Goal: Task Accomplishment & Management: Complete application form

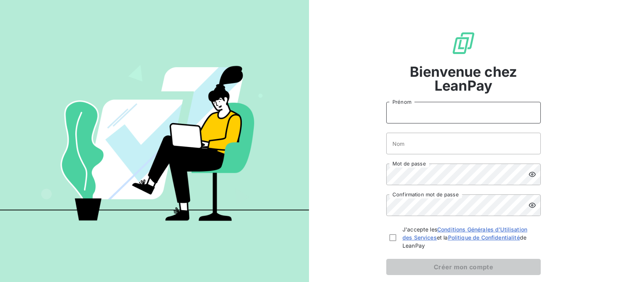
click at [430, 115] on input "Prénom" at bounding box center [463, 113] width 154 height 22
type input "Aude"
click at [440, 140] on input "Nom" at bounding box center [463, 144] width 154 height 22
type input "MICHON"
click at [377, 180] on div "Bienvenue chez LeanPay Aude Prénom MICHON Nom Mot de passe Confirmation mot de …" at bounding box center [463, 153] width 309 height 306
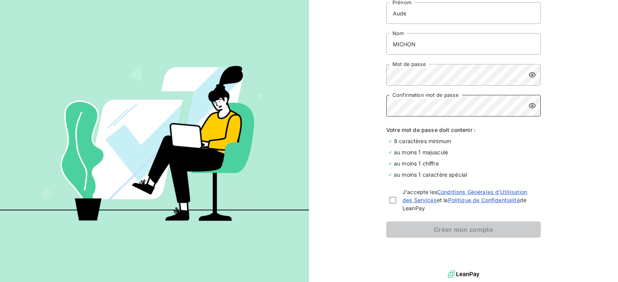
scroll to position [101, 0]
click at [390, 199] on div at bounding box center [392, 199] width 7 height 7
checkbox input "true"
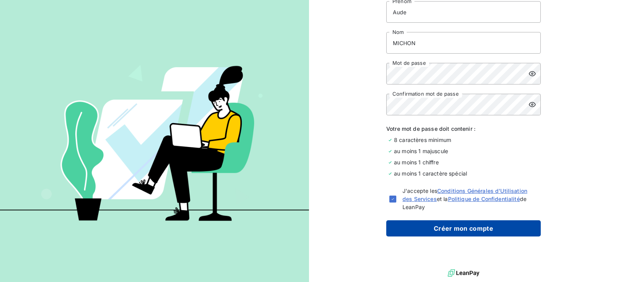
click at [443, 230] on button "Créer mon compte" at bounding box center [463, 228] width 154 height 16
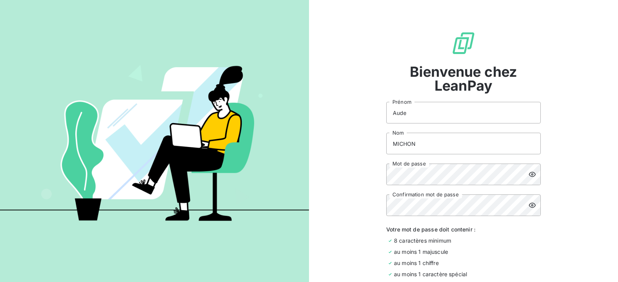
scroll to position [77, 0]
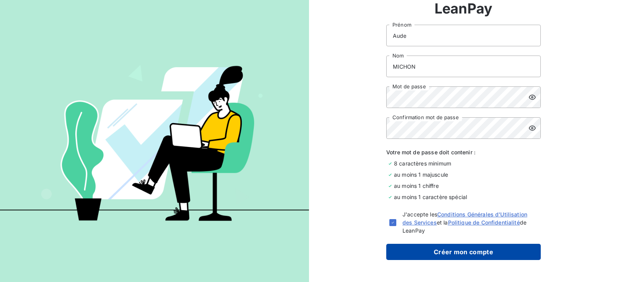
click at [476, 250] on button "Créer mon compte" at bounding box center [463, 252] width 154 height 16
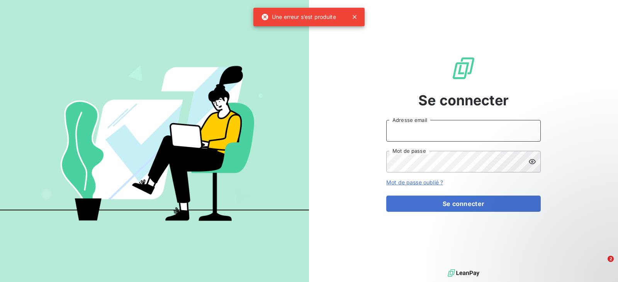
type input "MICHON"
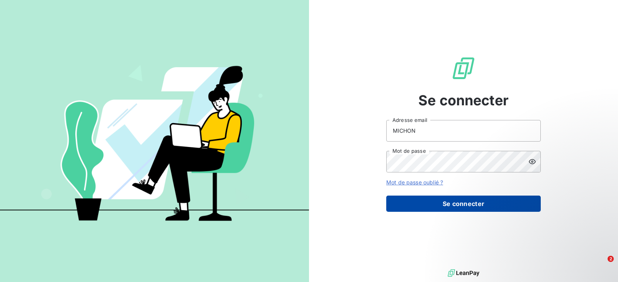
click at [463, 202] on button "Se connecter" at bounding box center [463, 204] width 154 height 16
